Goal: Transaction & Acquisition: Purchase product/service

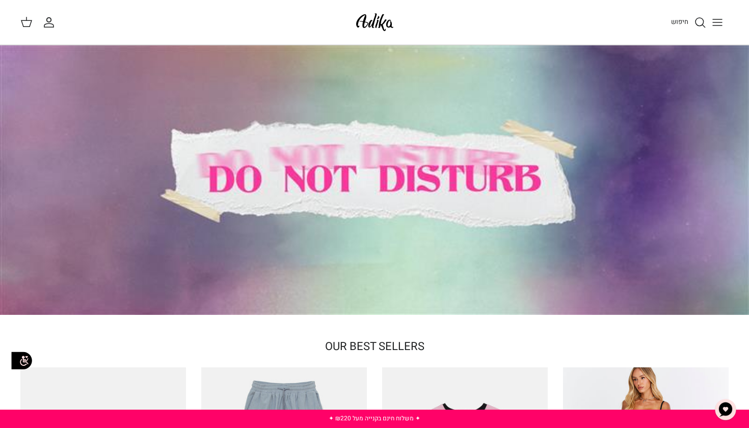
click at [713, 45] on div "Primary navigation" at bounding box center [374, 45] width 749 height 1
click at [713, 29] on button "Toggle menu" at bounding box center [717, 22] width 22 height 22
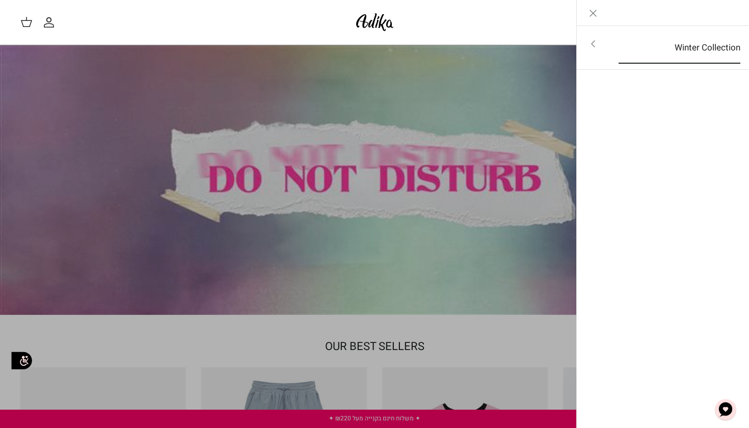
click at [712, 48] on link "Winter Collection" at bounding box center [679, 48] width 140 height 32
click at [712, 47] on link "לכל הפריטים" at bounding box center [663, 44] width 162 height 25
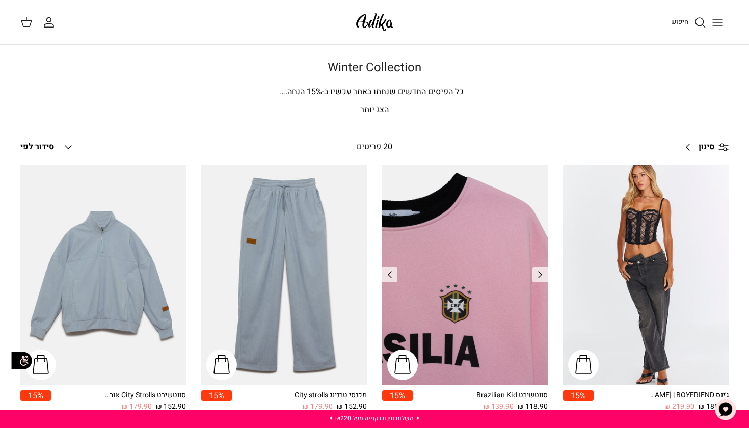
click at [459, 224] on img "סווטשירט Brazilian Kid" at bounding box center [465, 274] width 166 height 221
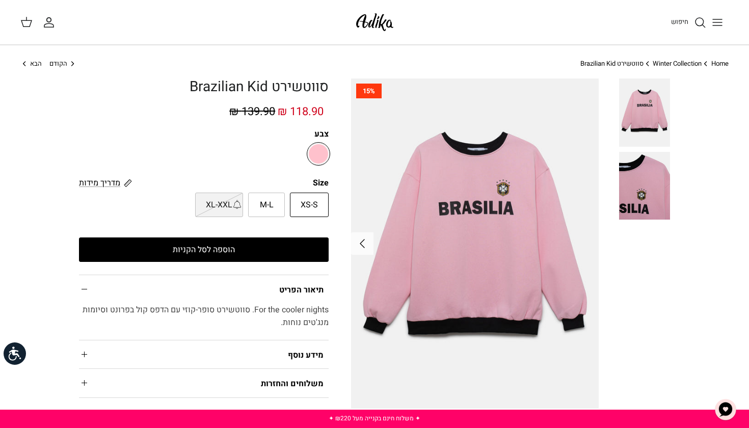
click at [279, 197] on label "M-L" at bounding box center [266, 204] width 37 height 24
click at [325, 196] on input "M-L" at bounding box center [328, 192] width 7 height 7
radio input "true"
